Goal: Use online tool/utility: Utilize a website feature to perform a specific function

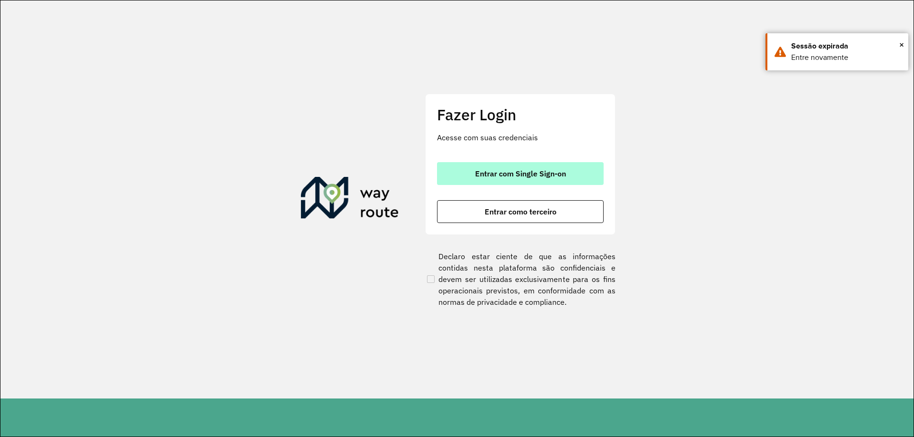
click at [493, 172] on span "Entrar com Single Sign-on" at bounding box center [520, 174] width 91 height 8
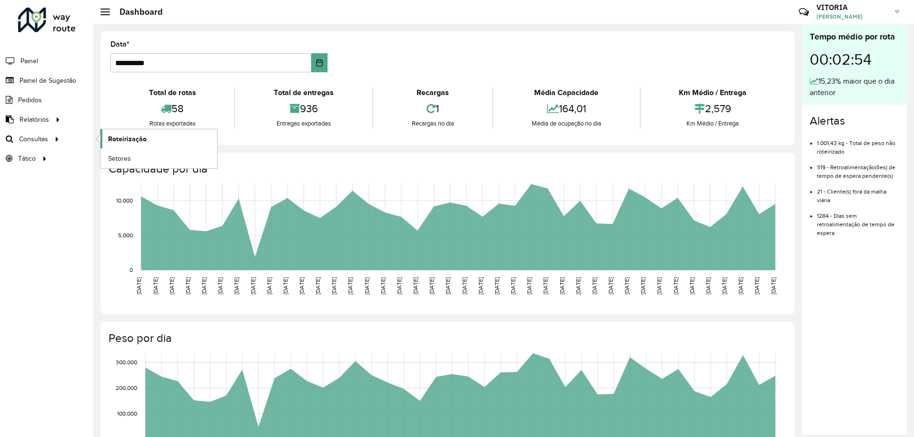
click at [110, 135] on span "Roteirização" at bounding box center [127, 139] width 39 height 10
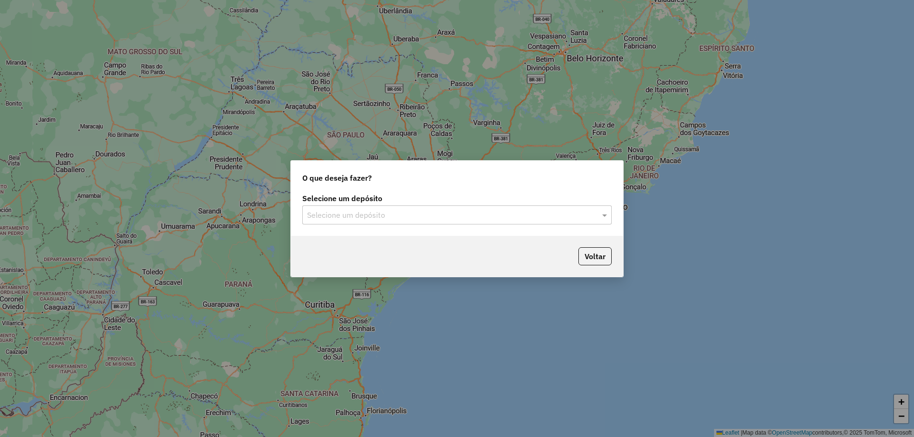
click at [408, 220] on input "text" at bounding box center [447, 215] width 281 height 11
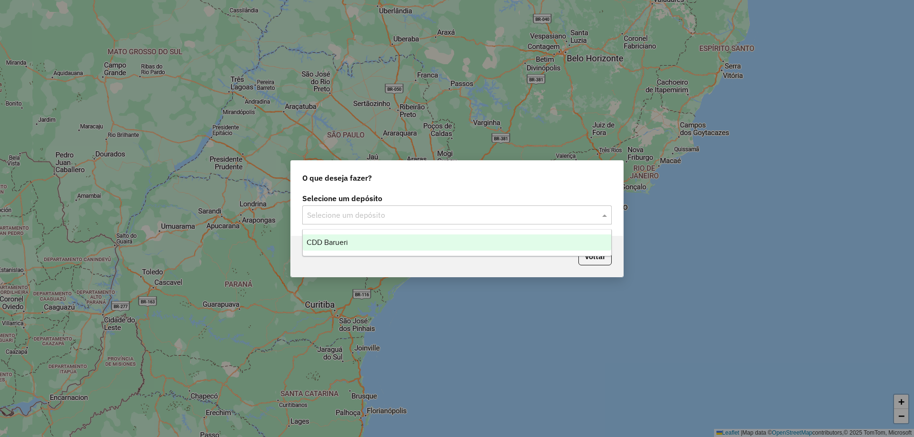
click at [393, 243] on div "CDD Barueri" at bounding box center [457, 243] width 308 height 16
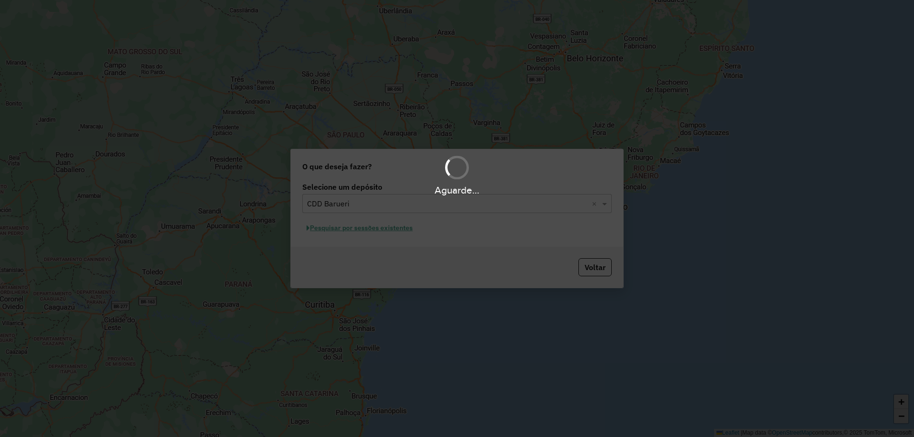
click at [380, 229] on div "Aguarde..." at bounding box center [457, 218] width 914 height 437
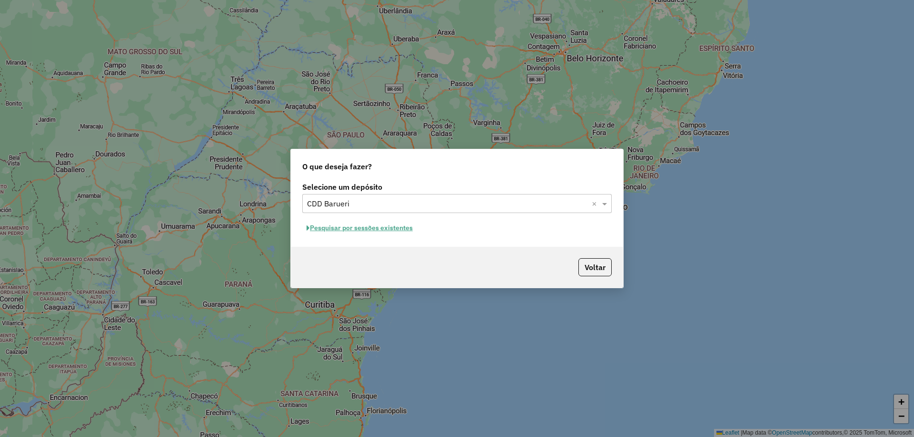
click at [390, 229] on button "Pesquisar por sessões existentes" at bounding box center [359, 228] width 115 height 15
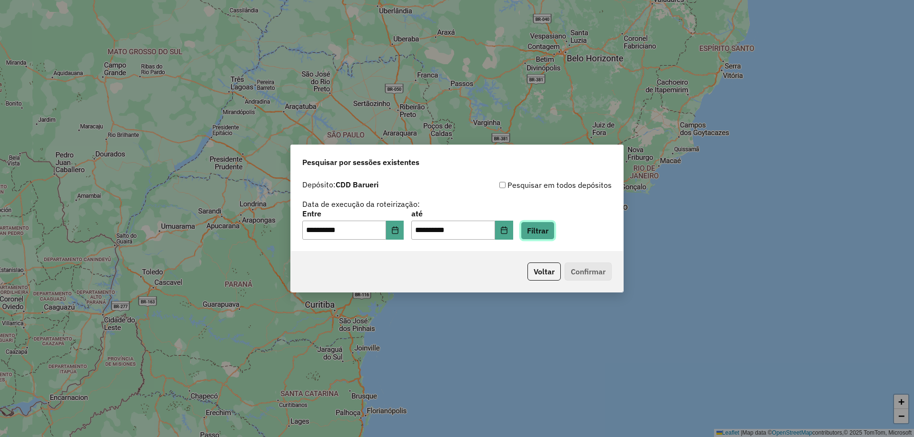
click at [545, 233] on button "Filtrar" at bounding box center [538, 231] width 34 height 18
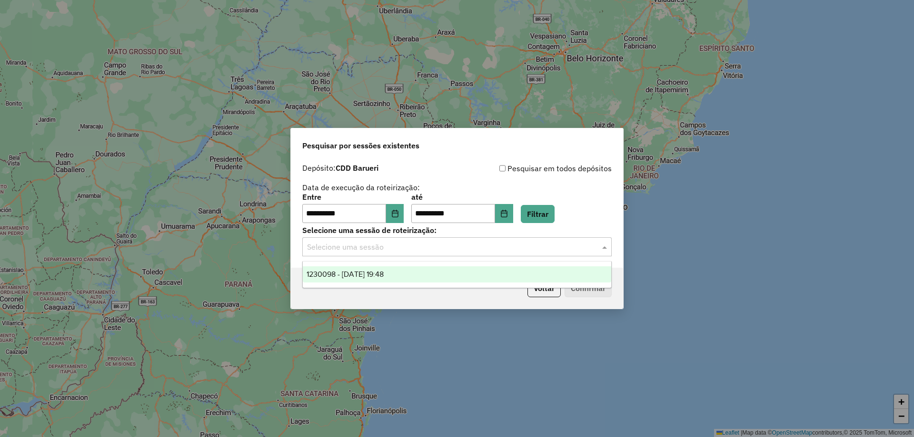
click at [458, 253] on div "Selecione uma sessão" at bounding box center [456, 246] width 309 height 19
click at [453, 274] on div "1230098 - 15/08/2025 19:48" at bounding box center [457, 275] width 308 height 16
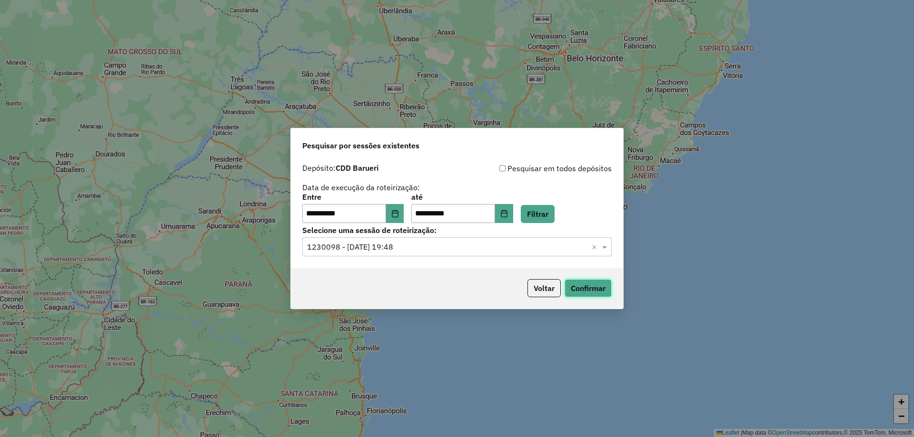
click at [592, 293] on button "Confirmar" at bounding box center [587, 288] width 47 height 18
